Goal: Task Accomplishment & Management: Manage account settings

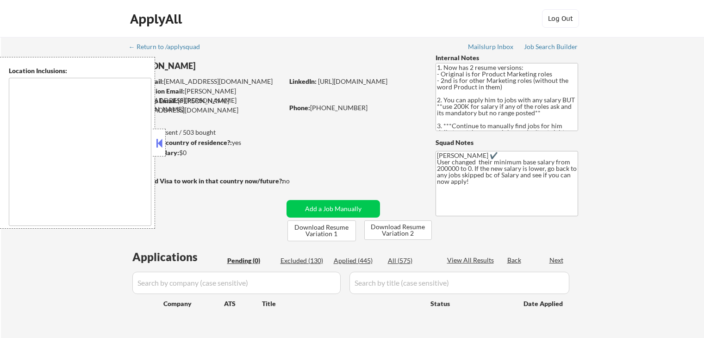
scroll to position [139, 0]
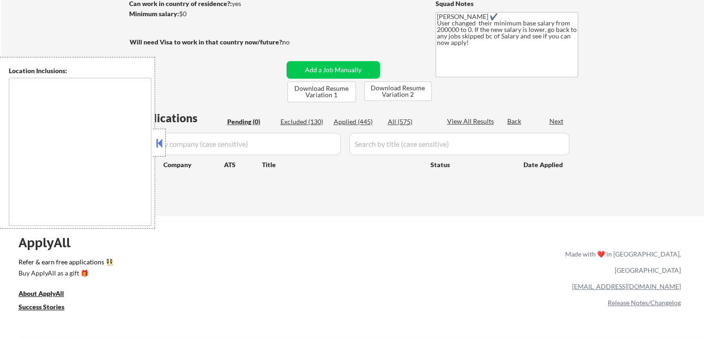
type textarea "[GEOGRAPHIC_DATA], [GEOGRAPHIC_DATA] [GEOGRAPHIC_DATA], [GEOGRAPHIC_DATA] [GEOG…"
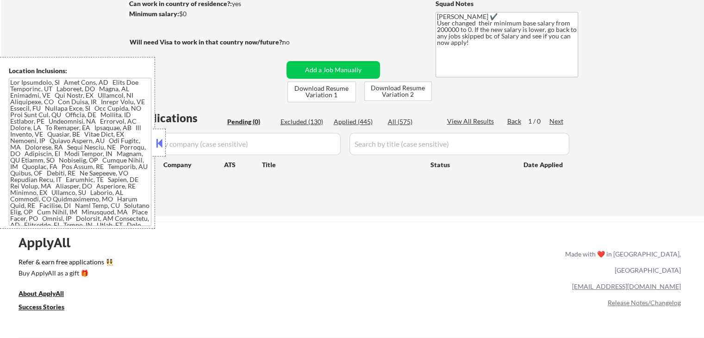
click at [346, 117] on div "Applied (445)" at bounding box center [357, 121] width 46 height 9
select select ""applied""
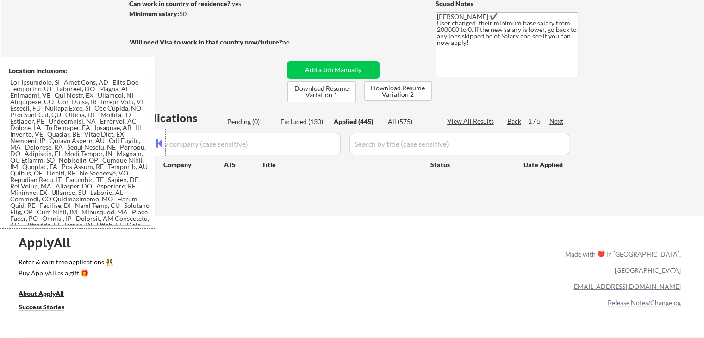
select select ""applied""
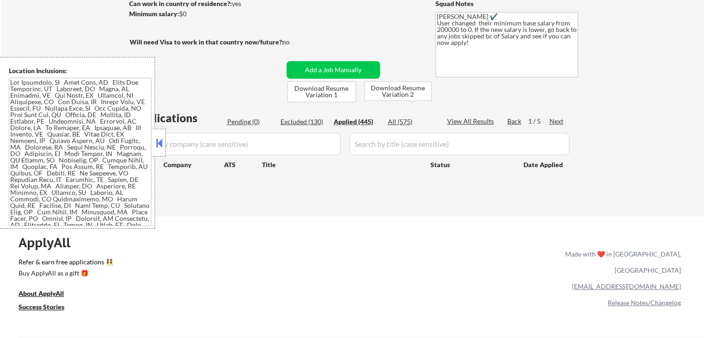
select select ""applied""
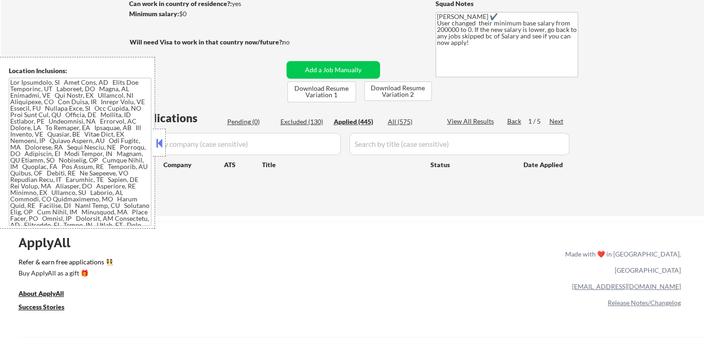
select select ""applied""
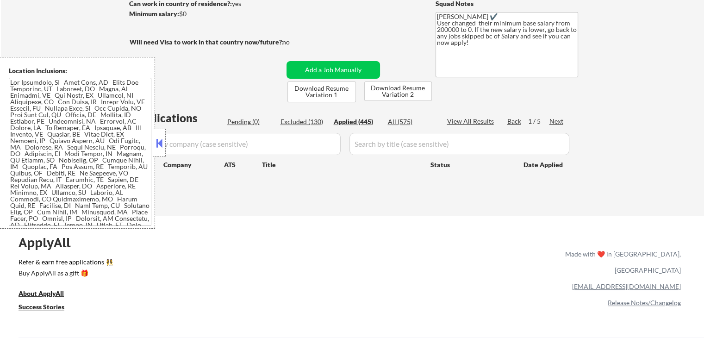
select select ""applied""
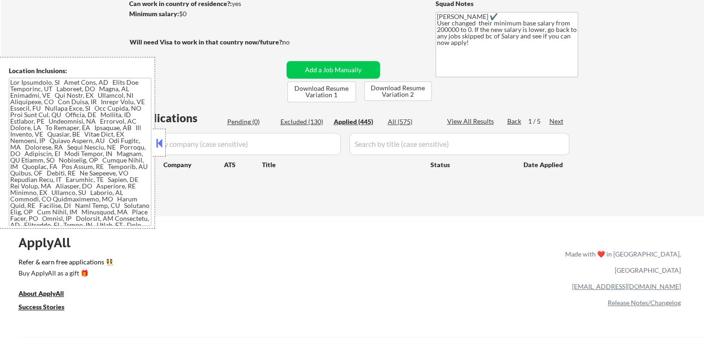
select select ""applied""
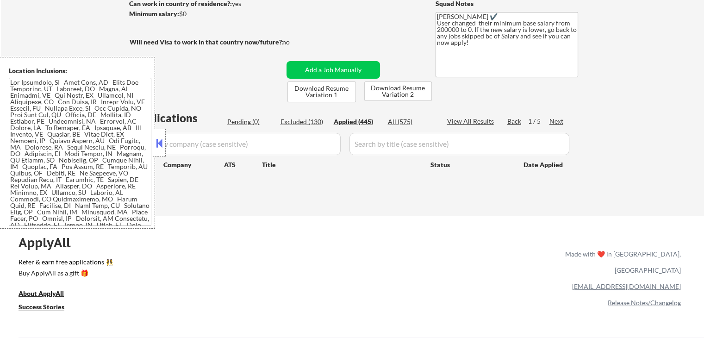
select select ""applied""
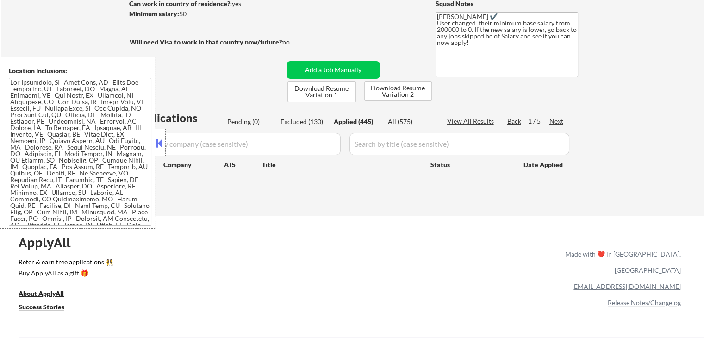
select select ""applied""
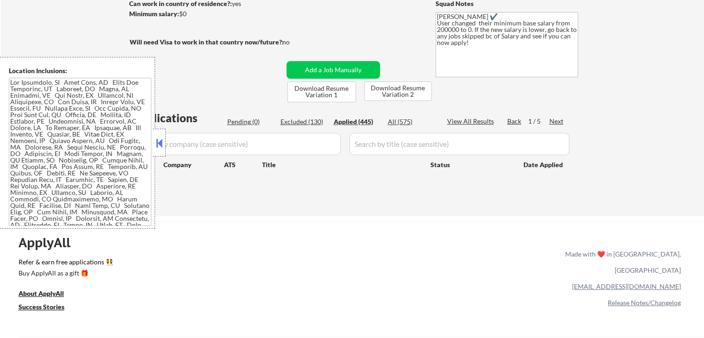
select select ""applied""
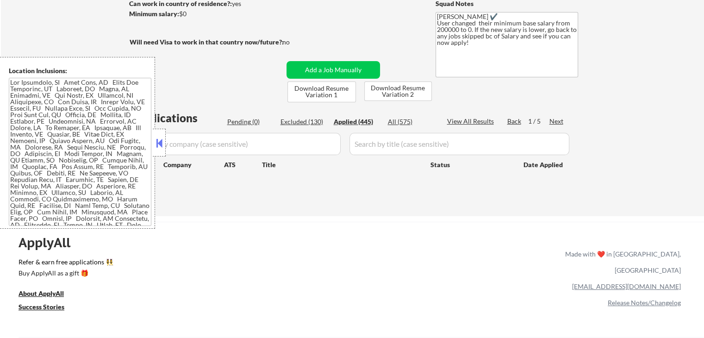
select select ""applied""
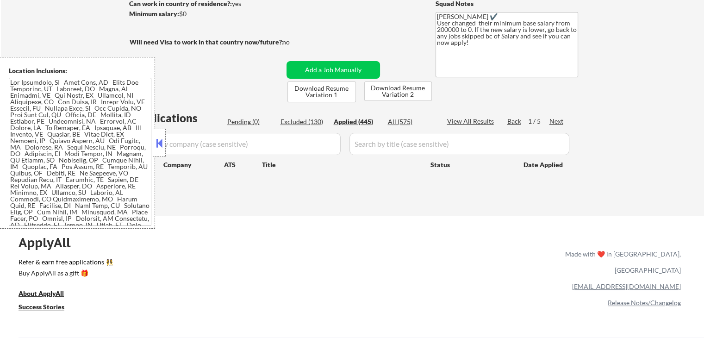
select select ""applied""
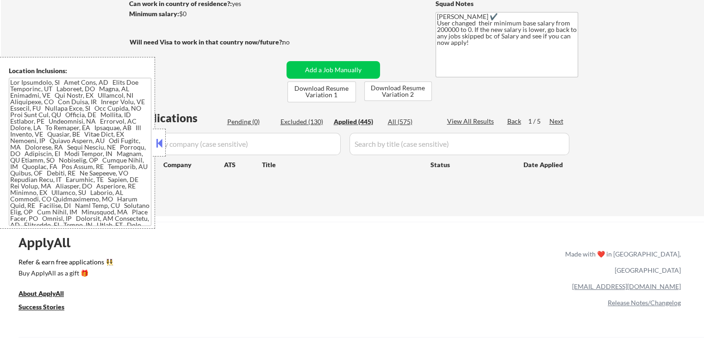
select select ""applied""
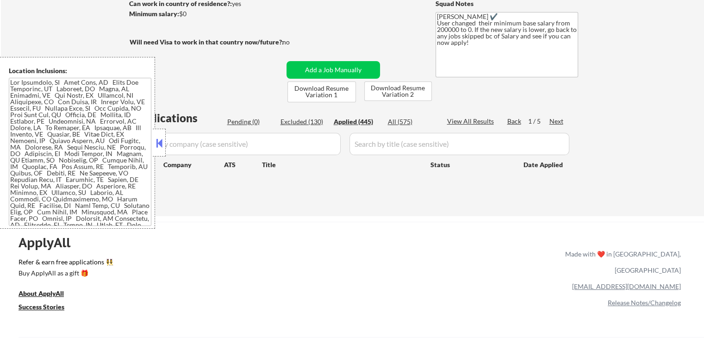
select select ""applied""
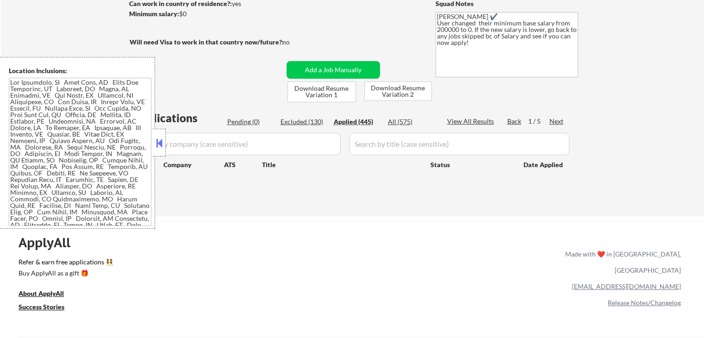
select select ""applied""
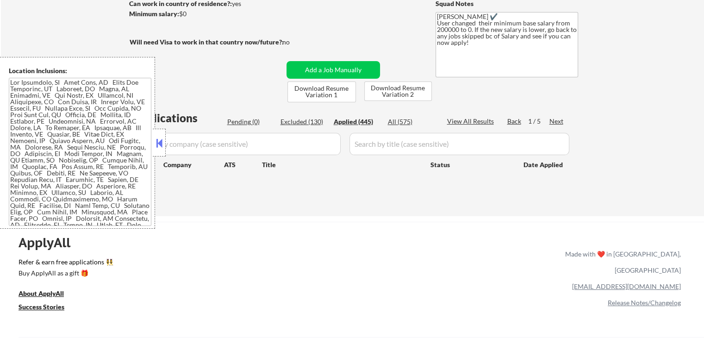
select select ""applied""
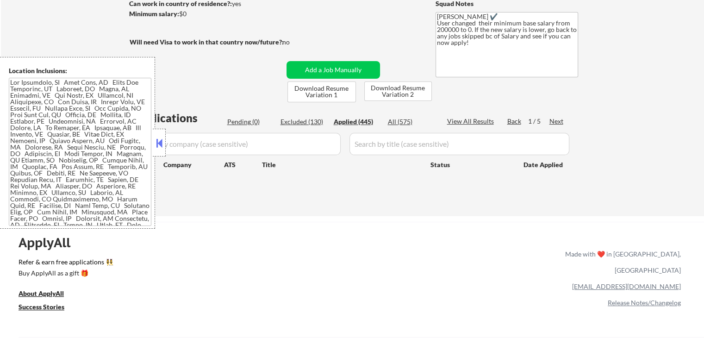
select select ""applied""
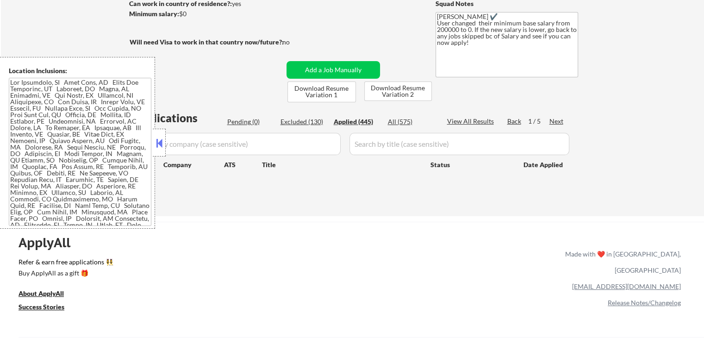
select select ""applied""
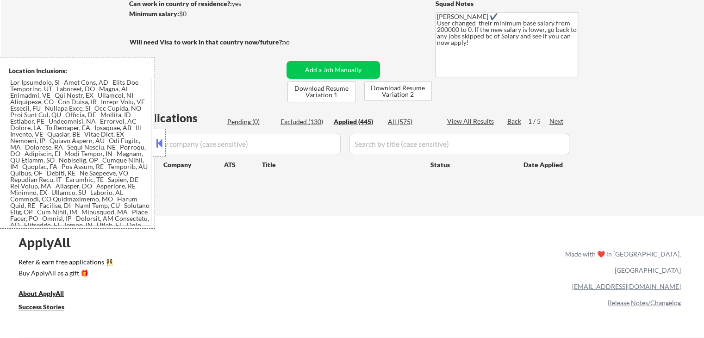
select select ""applied""
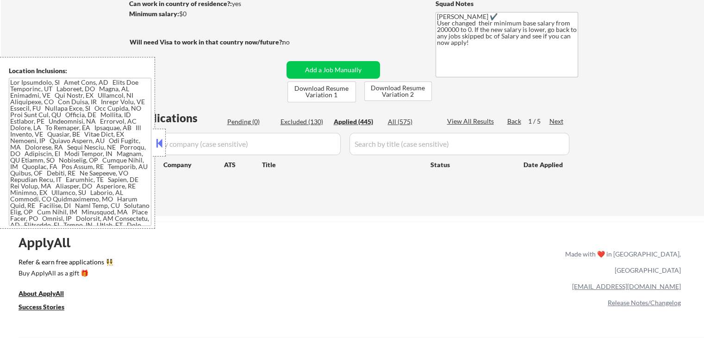
select select ""applied""
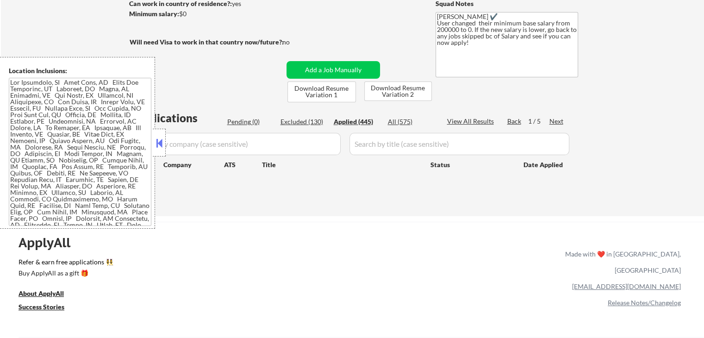
select select ""applied""
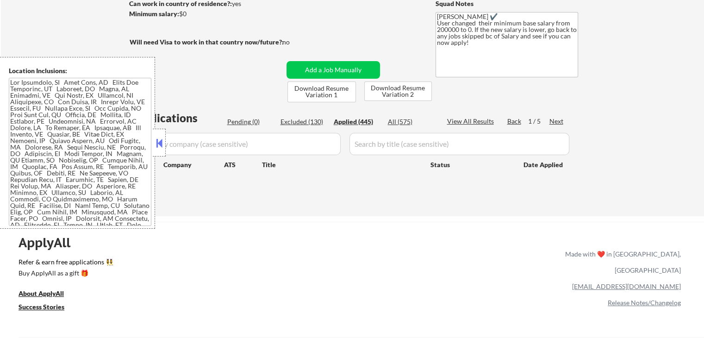
select select ""applied""
